Goal: Browse casually: Explore the website without a specific task or goal

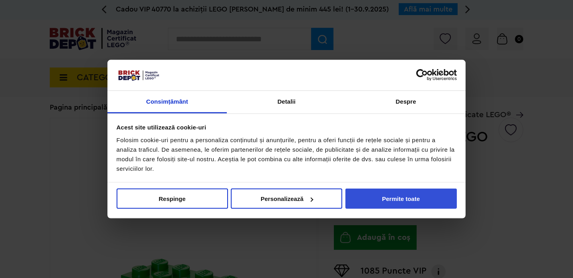
click at [381, 193] on button "Permite toate" at bounding box center [400, 199] width 111 height 20
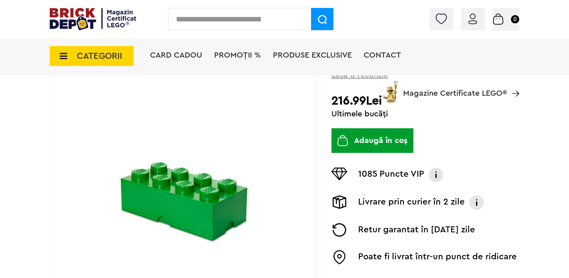
scroll to position [116, 0]
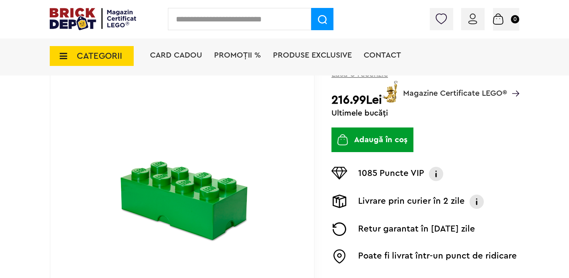
click at [221, 212] on img at bounding box center [182, 191] width 160 height 116
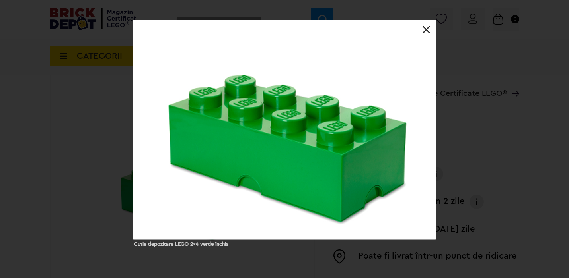
click at [462, 136] on div "Cutie depozitare LEGO 2x4 verde închis" at bounding box center [284, 133] width 569 height 227
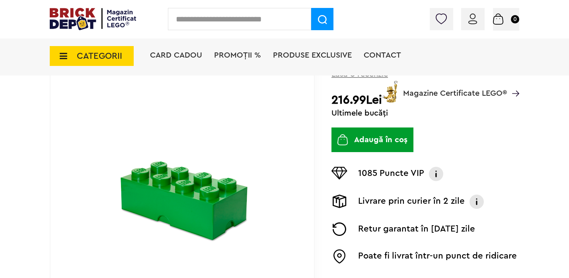
click at [60, 19] on img at bounding box center [93, 19] width 86 height 22
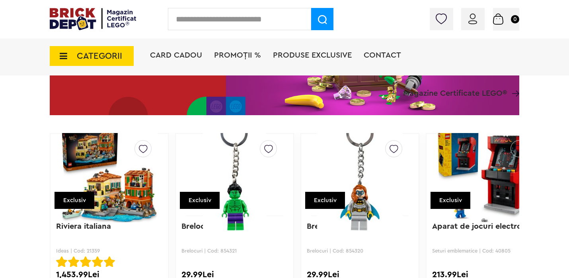
scroll to position [1425, 0]
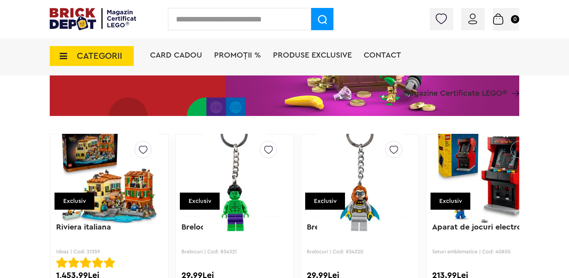
click at [480, 175] on img at bounding box center [484, 175] width 97 height 111
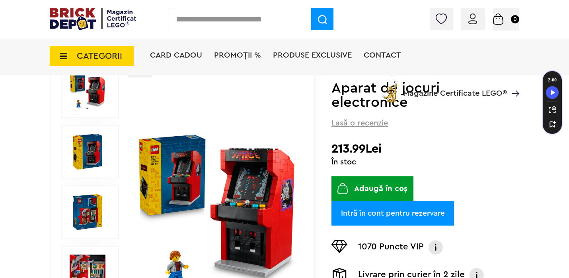
scroll to position [96, 0]
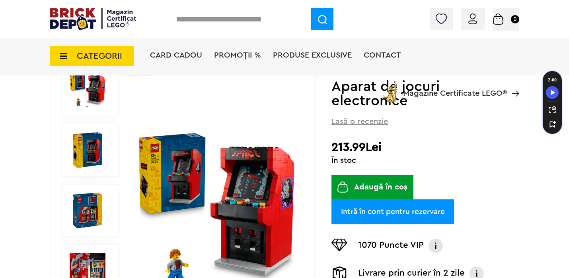
click at [94, 148] on img at bounding box center [88, 150] width 36 height 36
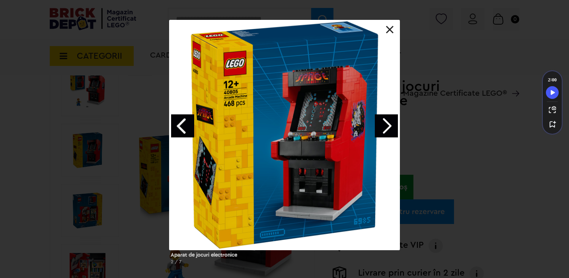
click at [87, 180] on div "Aparat de jocuri electronice 2 / 7" at bounding box center [284, 145] width 569 height 251
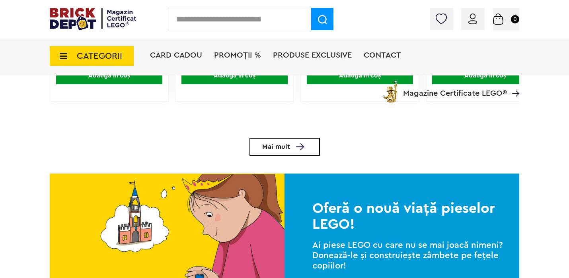
scroll to position [1651, 0]
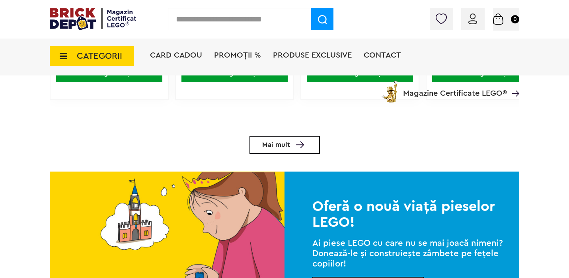
click at [280, 148] on span "Mai mult" at bounding box center [276, 145] width 28 height 7
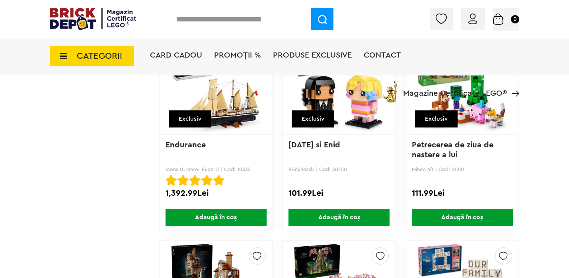
scroll to position [1757, 0]
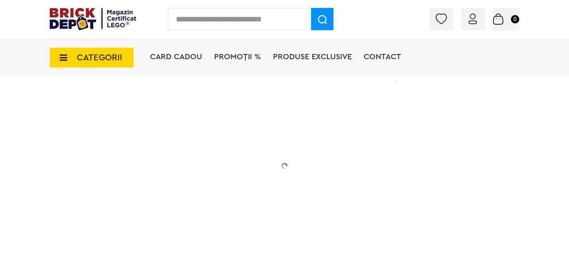
scroll to position [1632, 0]
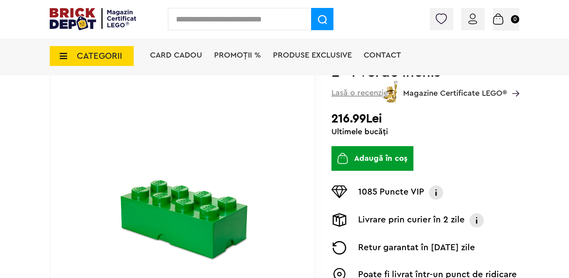
scroll to position [116, 0]
